Goal: Navigation & Orientation: Find specific page/section

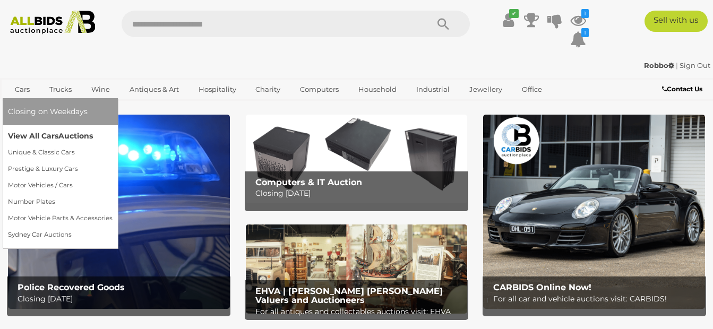
click at [20, 135] on link "View All Cars Auctions" at bounding box center [60, 136] width 105 height 16
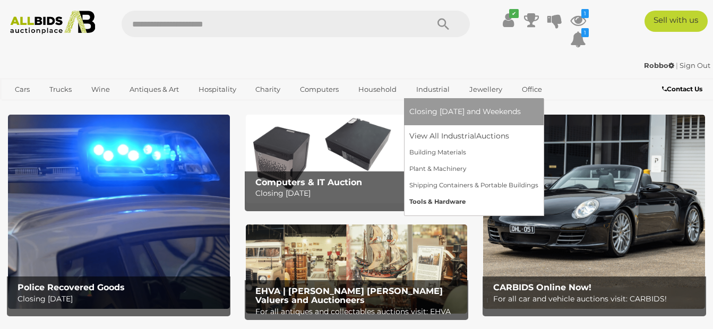
click at [432, 204] on link "Tools & Hardware" at bounding box center [473, 202] width 129 height 16
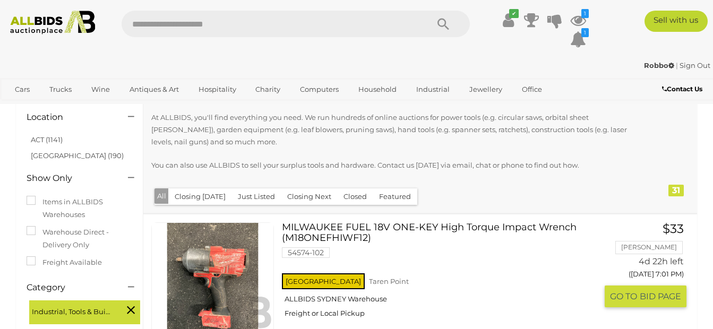
scroll to position [53, 0]
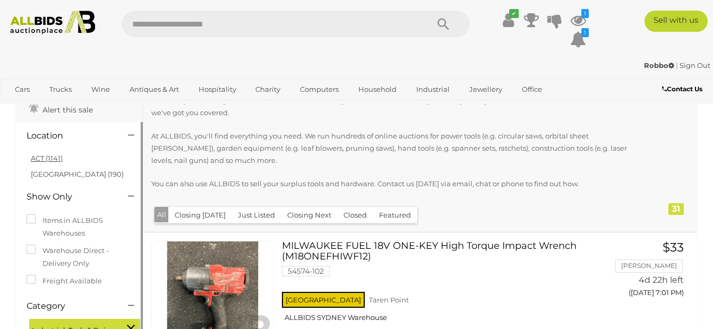
click at [45, 159] on link "ACT (1141)" at bounding box center [47, 158] width 32 height 8
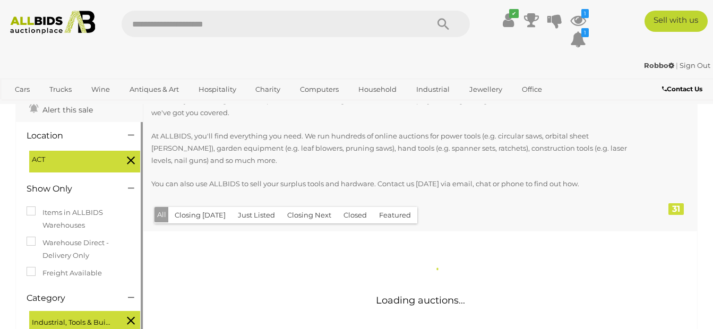
scroll to position [0, 0]
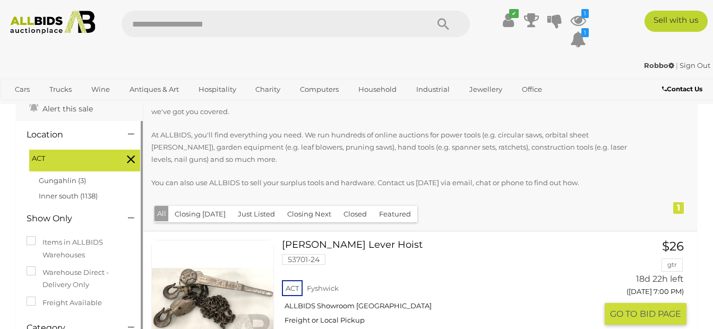
scroll to position [53, 0]
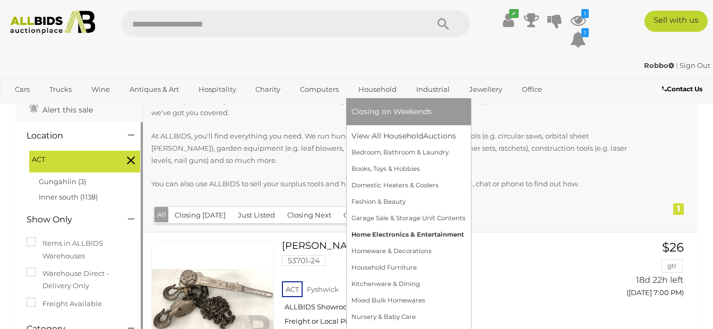
click at [377, 234] on link "Home Electronics & Entertainment" at bounding box center [408, 235] width 114 height 16
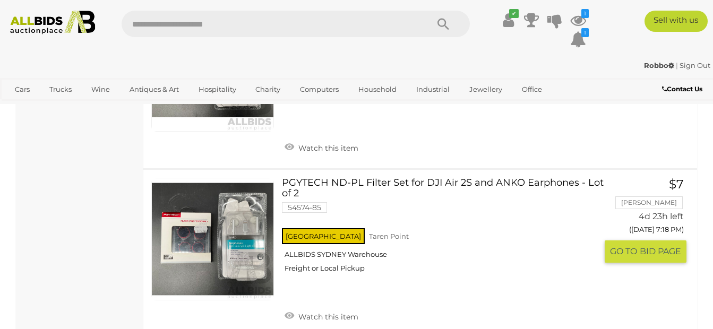
scroll to position [2654, 0]
